Goal: Task Accomplishment & Management: Manage account settings

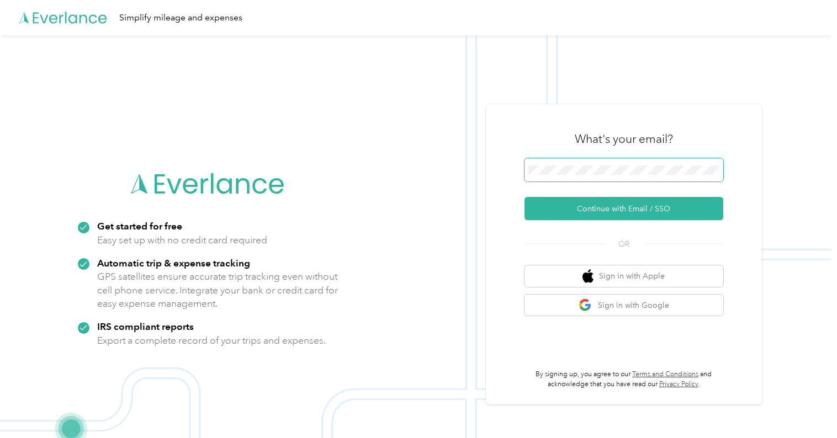
click at [570, 204] on button "Continue with Email / SSO" at bounding box center [623, 208] width 199 height 23
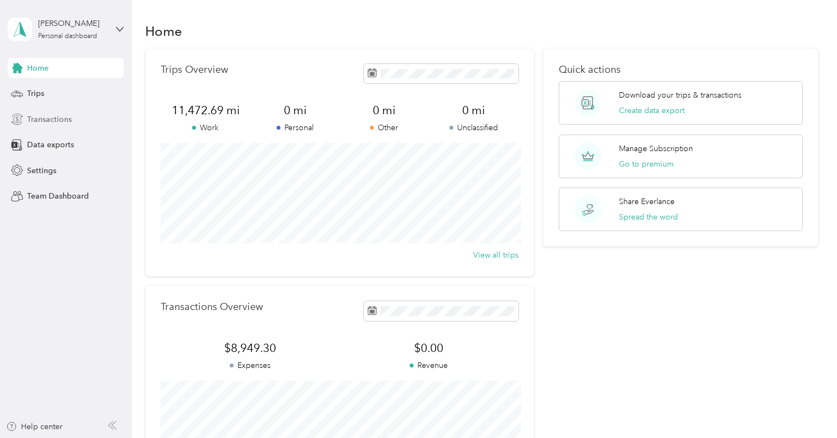
click at [49, 117] on span "Transactions" at bounding box center [49, 120] width 45 height 12
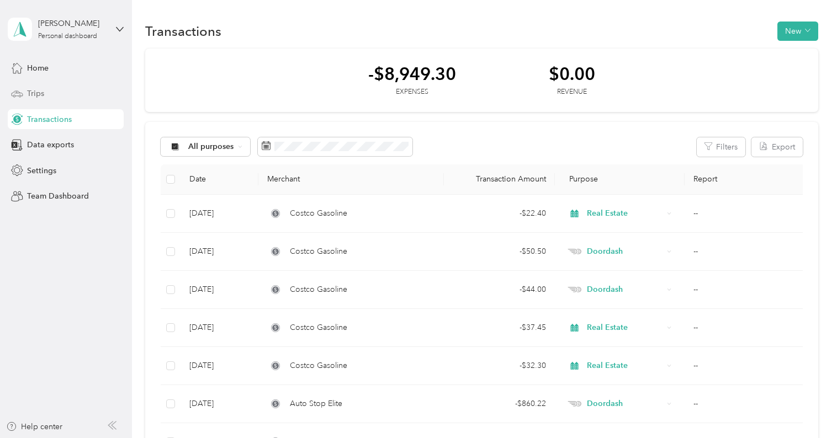
click at [47, 88] on div "Trips" at bounding box center [66, 94] width 116 height 20
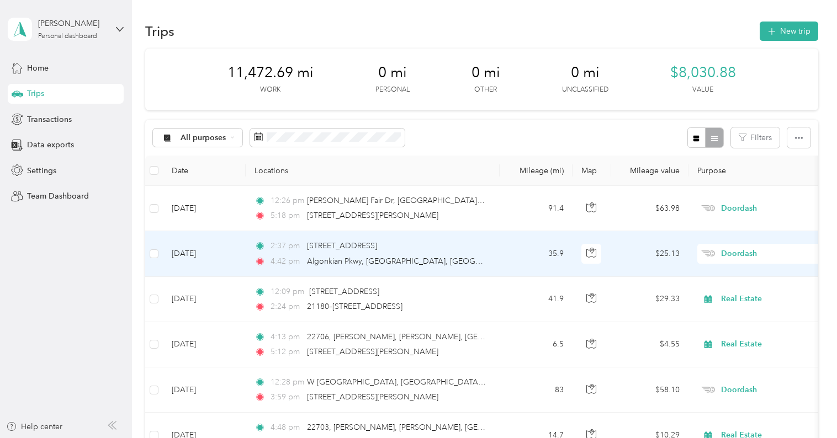
click at [201, 258] on td "[DATE]" at bounding box center [204, 253] width 83 height 45
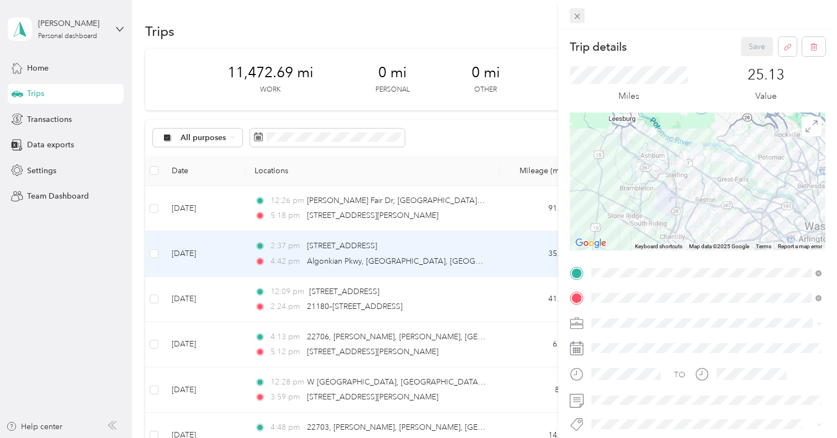
click at [577, 15] on icon at bounding box center [576, 16] width 9 height 9
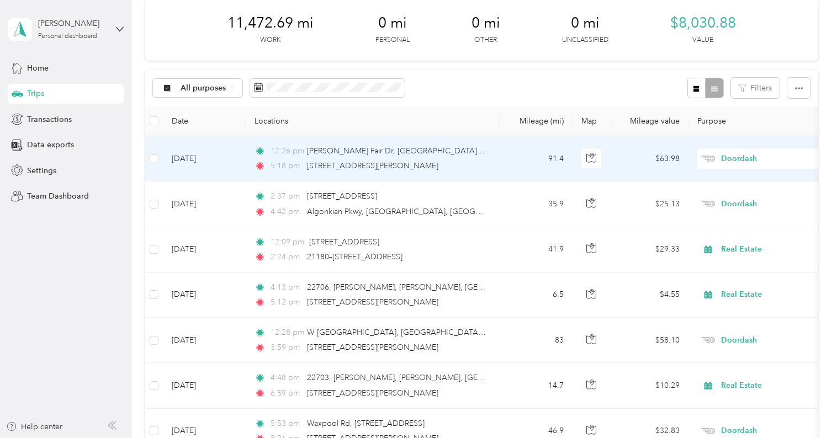
scroll to position [50, 0]
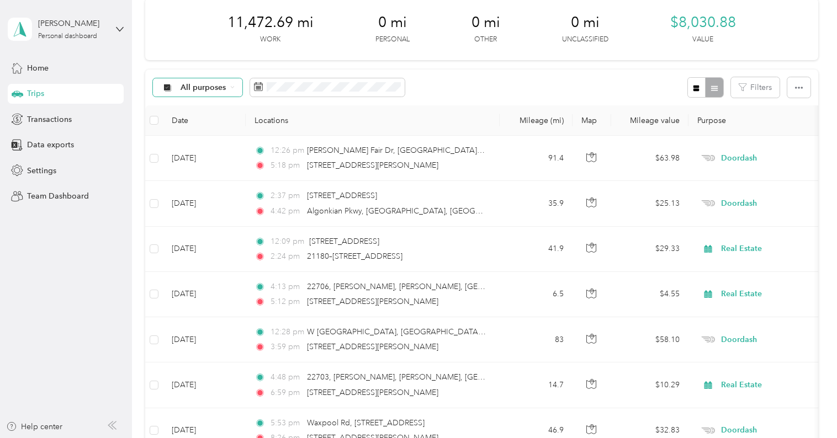
click at [208, 85] on span "All purposes" at bounding box center [204, 88] width 46 height 8
click at [208, 203] on span "Doordash" at bounding box center [208, 204] width 54 height 12
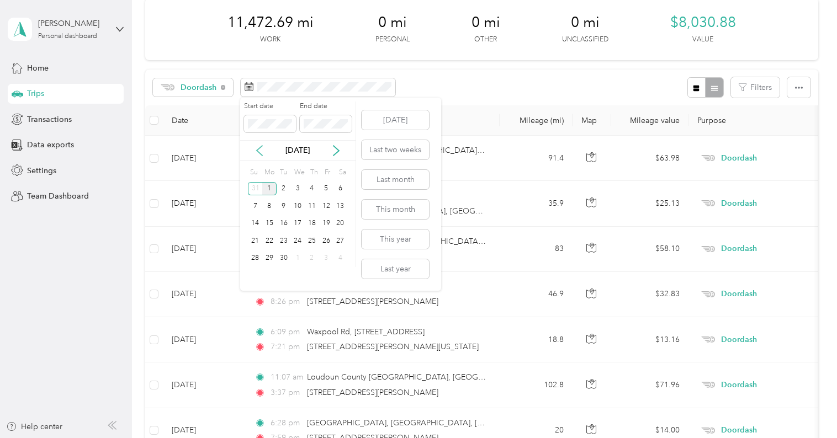
click at [259, 147] on icon at bounding box center [260, 151] width 6 height 10
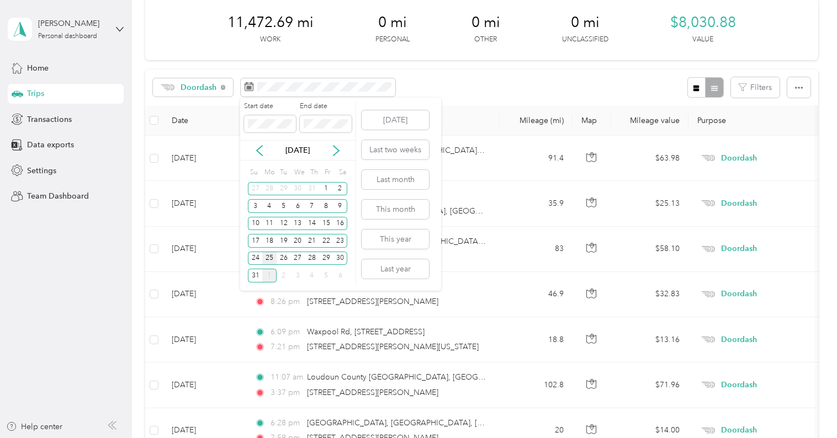
click at [271, 259] on div "25" at bounding box center [269, 259] width 14 height 14
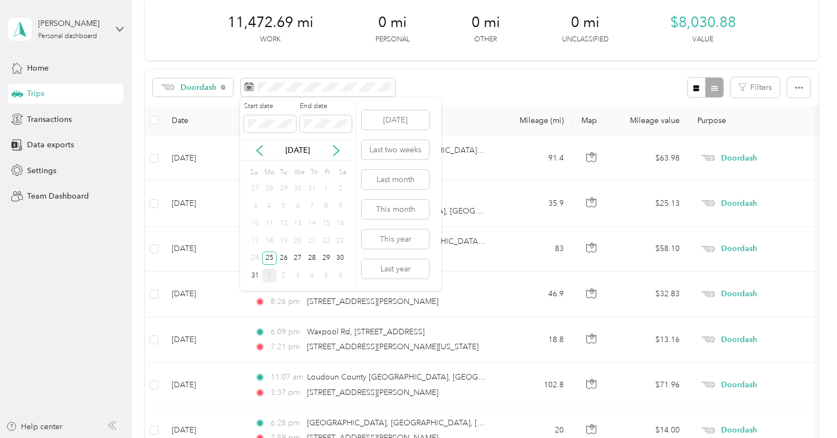
click at [250, 277] on div "31" at bounding box center [255, 276] width 14 height 14
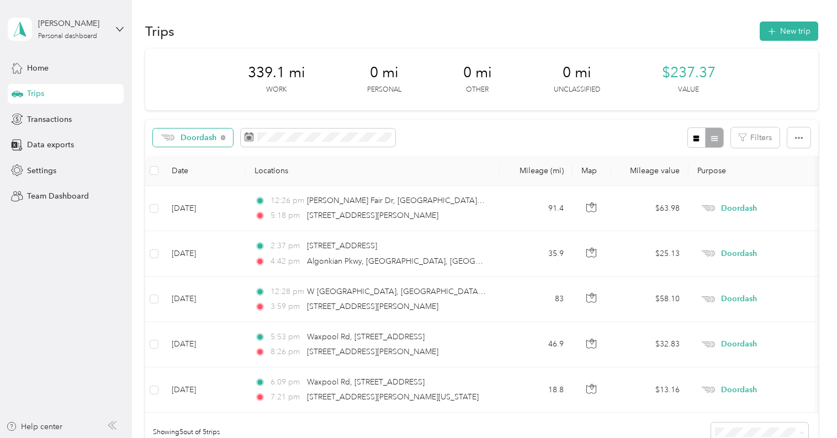
click at [222, 134] on div "Doordash" at bounding box center [193, 138] width 80 height 19
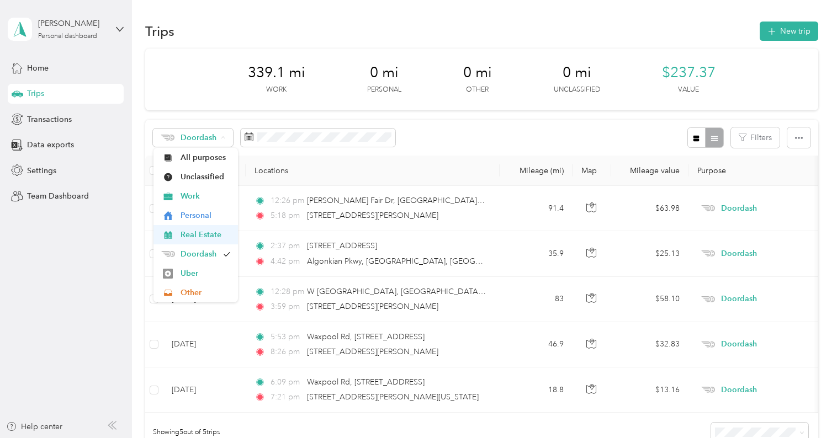
scroll to position [2, 0]
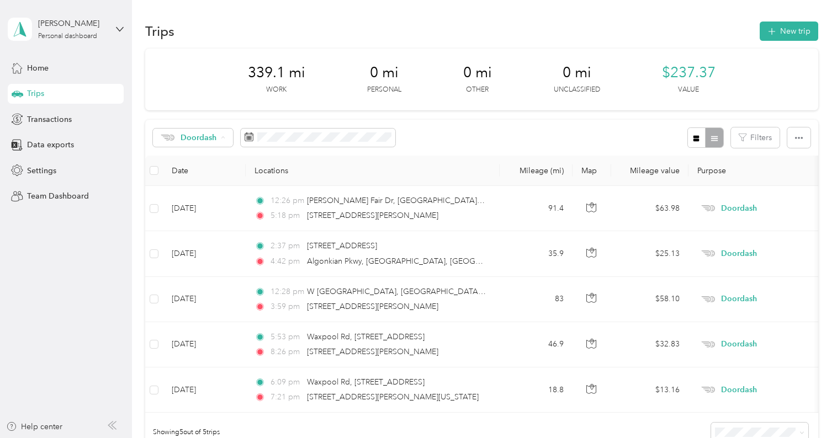
click at [203, 247] on span "Doordash" at bounding box center [200, 253] width 38 height 12
click at [72, 115] on div "Transactions" at bounding box center [66, 119] width 116 height 20
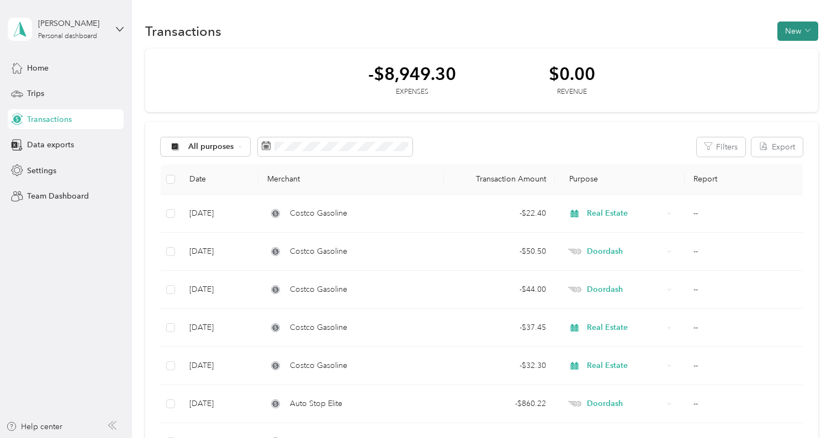
click at [810, 27] on span "button" at bounding box center [808, 30] width 6 height 9
click at [786, 52] on span "Expense" at bounding box center [801, 52] width 30 height 12
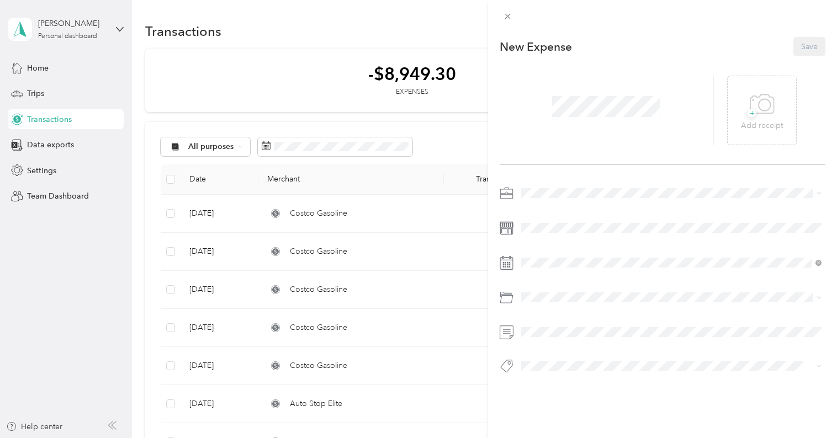
click at [572, 120] on span at bounding box center [606, 106] width 116 height 29
click at [755, 108] on icon at bounding box center [762, 104] width 25 height 30
click at [553, 185] on span at bounding box center [671, 193] width 308 height 18
click at [551, 252] on li "Real Estate" at bounding box center [671, 249] width 308 height 19
click at [554, 187] on span at bounding box center [671, 193] width 308 height 18
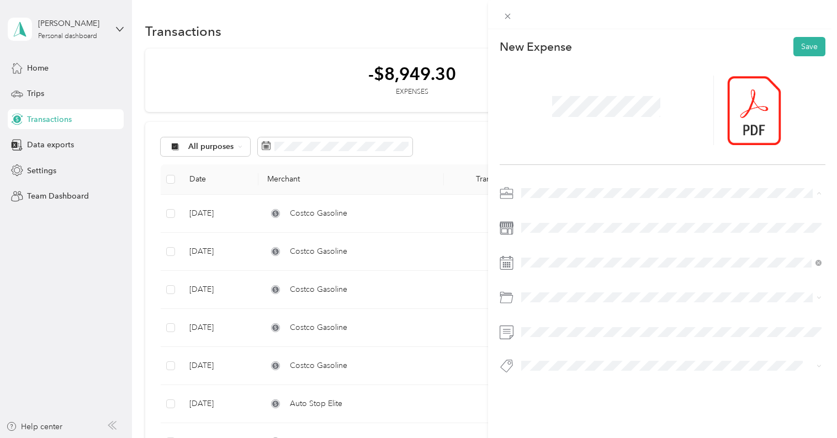
click at [569, 273] on div "Doordash" at bounding box center [671, 271] width 293 height 12
click at [545, 111] on icon at bounding box center [548, 112] width 11 height 11
click at [547, 239] on div "31" at bounding box center [544, 238] width 14 height 14
click at [565, 169] on div "Gasoline" at bounding box center [671, 168] width 293 height 12
click at [811, 43] on button "Save" at bounding box center [809, 46] width 32 height 19
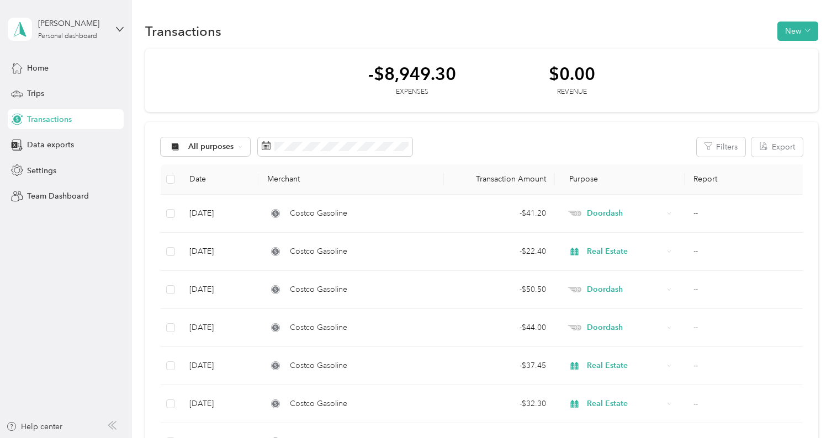
click at [35, 119] on span "Transactions" at bounding box center [49, 120] width 45 height 12
click at [195, 146] on span "All purposes" at bounding box center [211, 147] width 46 height 8
click at [221, 258] on span "Doordash" at bounding box center [215, 264] width 54 height 12
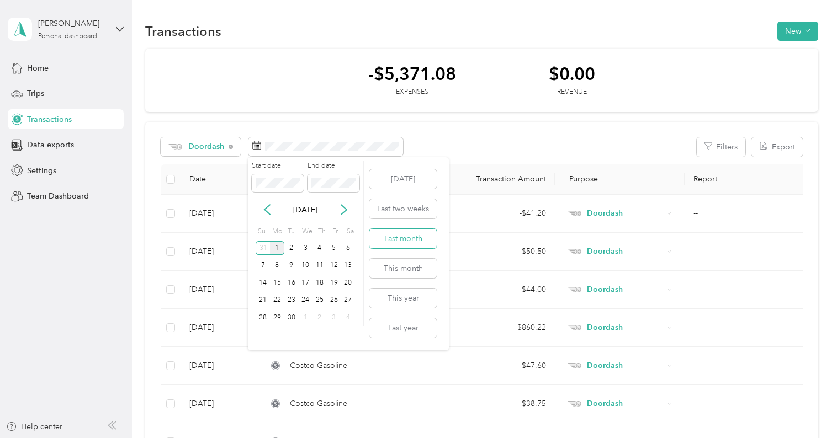
drag, startPoint x: 397, startPoint y: 246, endPoint x: 372, endPoint y: 239, distance: 25.7
click at [397, 246] on button "Last month" at bounding box center [402, 238] width 67 height 19
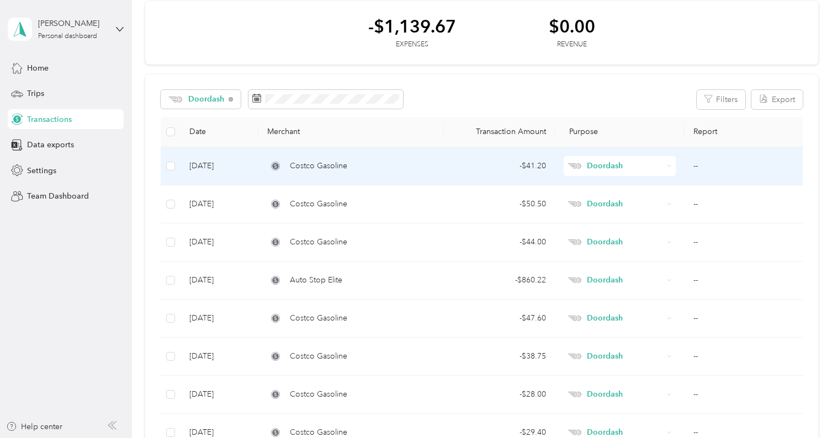
scroll to position [156, 0]
